Goal: Task Accomplishment & Management: Manage account settings

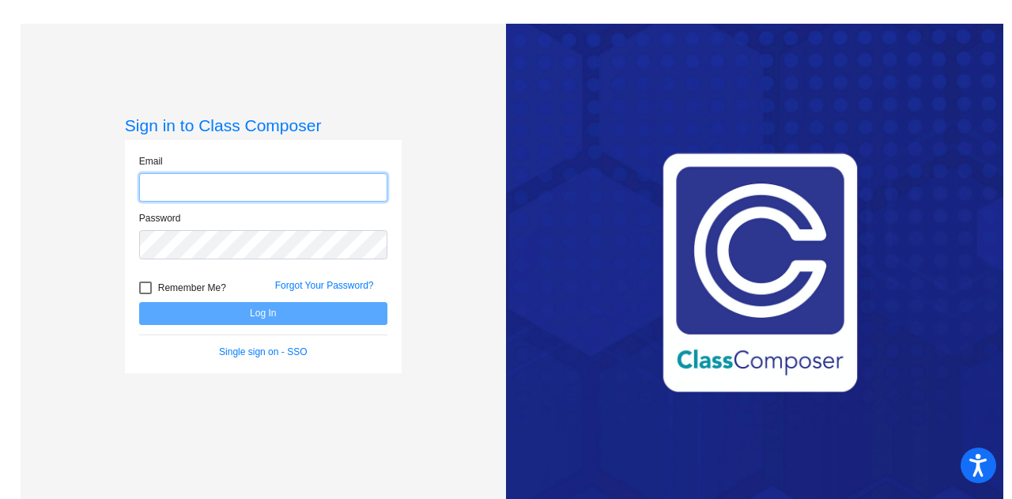
type input "[PERSON_NAME][EMAIL_ADDRESS][PERSON_NAME][DOMAIN_NAME]"
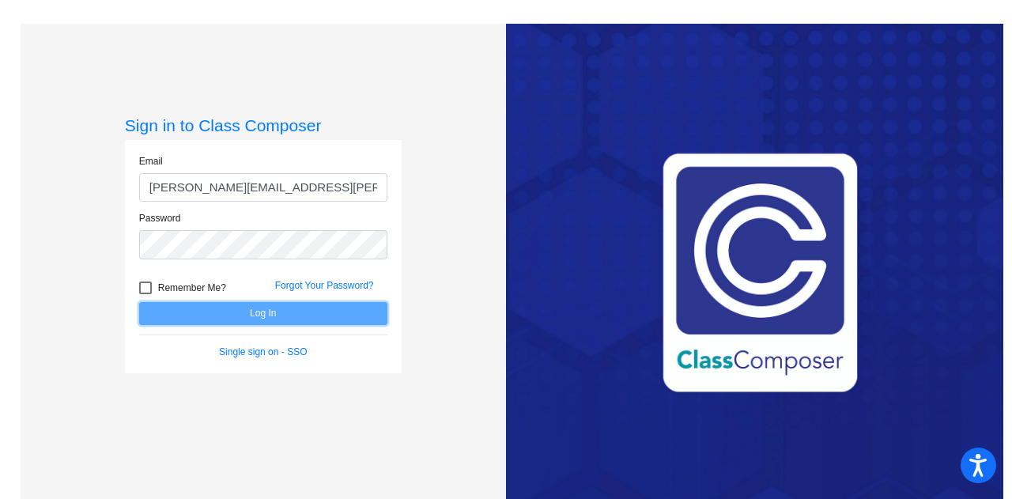
click at [273, 314] on button "Log In" at bounding box center [263, 313] width 248 height 23
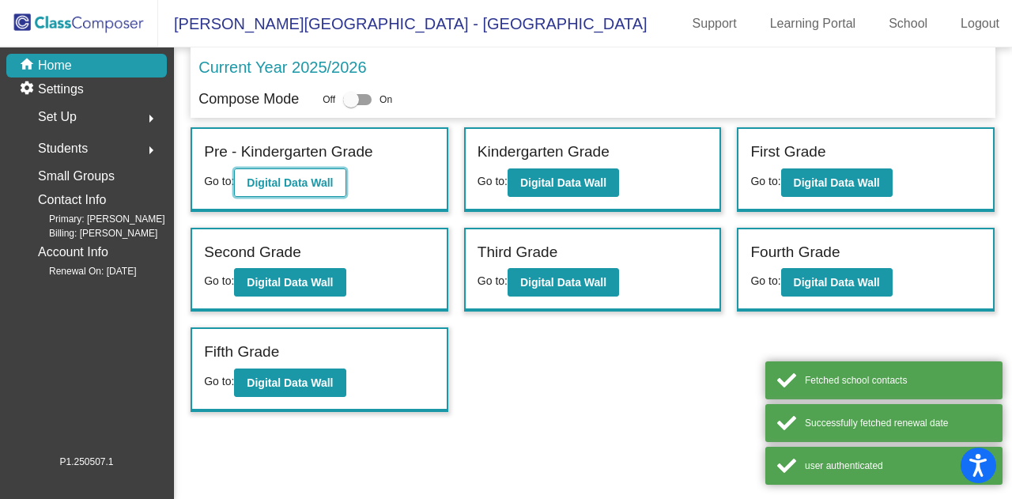
click at [247, 186] on button "Digital Data Wall" at bounding box center [289, 182] width 111 height 28
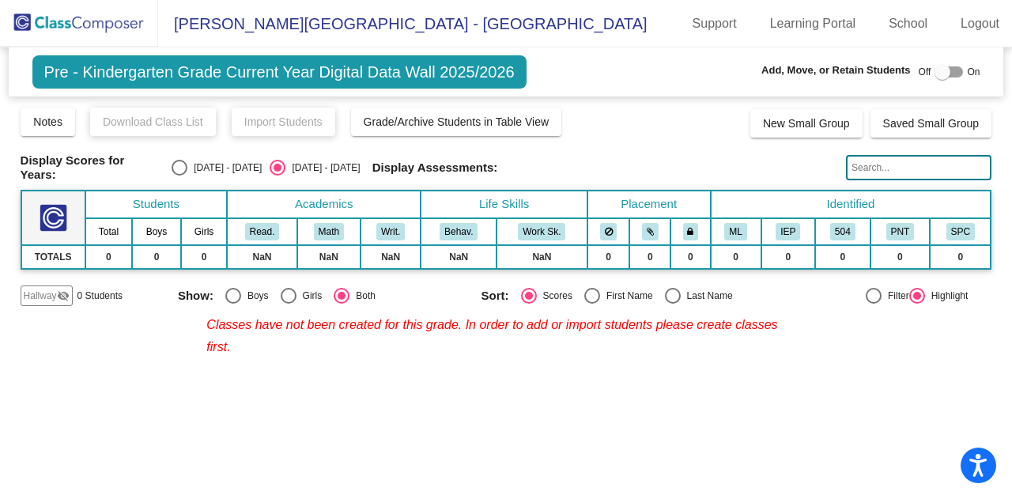
click at [87, 19] on img at bounding box center [79, 23] width 158 height 47
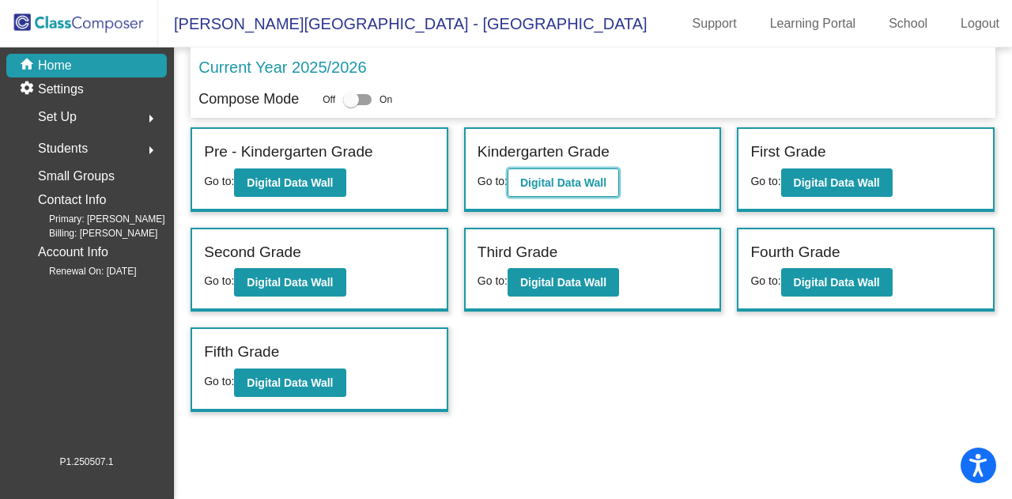
click at [526, 185] on b "Digital Data Wall" at bounding box center [563, 182] width 86 height 13
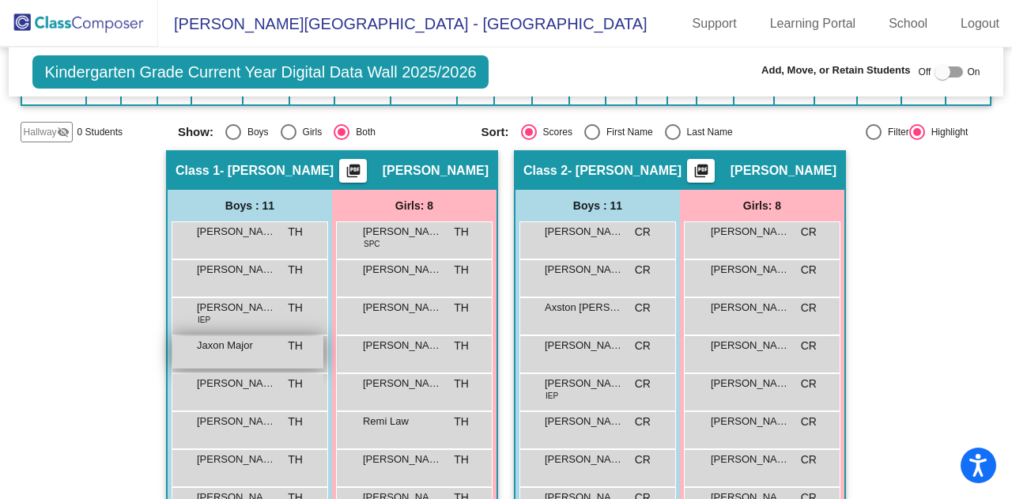
scroll to position [316, 0]
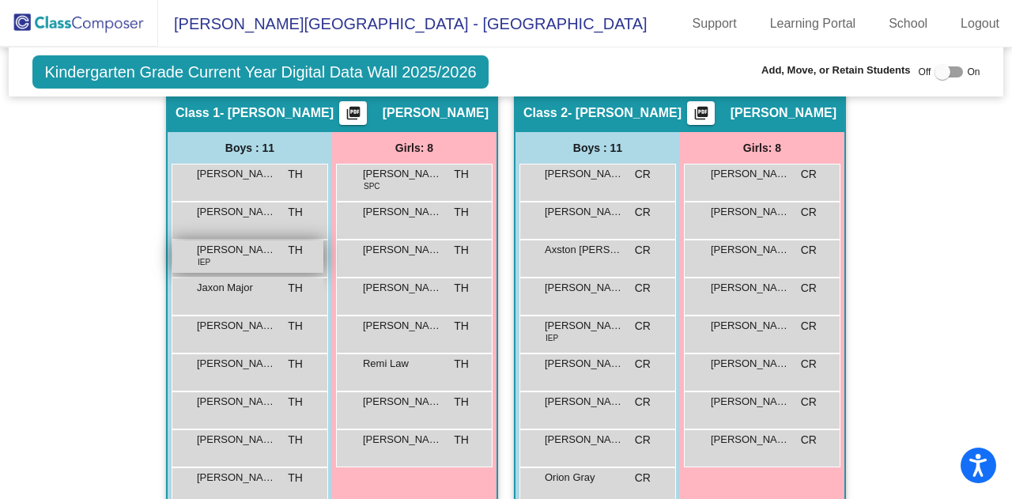
click at [237, 242] on span "[PERSON_NAME] [PERSON_NAME]" at bounding box center [236, 250] width 79 height 16
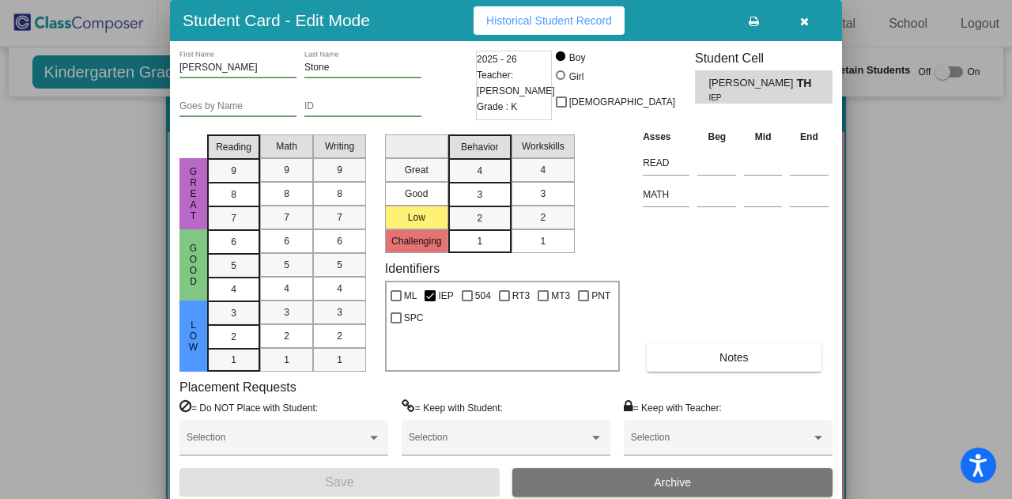
click at [594, 477] on button "Archive" at bounding box center [672, 482] width 320 height 28
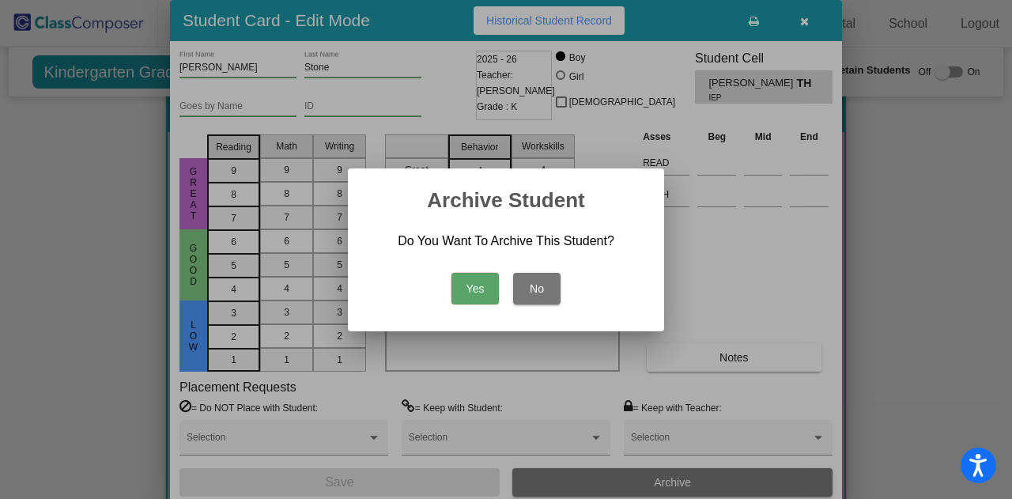
click at [477, 285] on button "Yes" at bounding box center [474, 289] width 47 height 32
